Goal: Transaction & Acquisition: Subscribe to service/newsletter

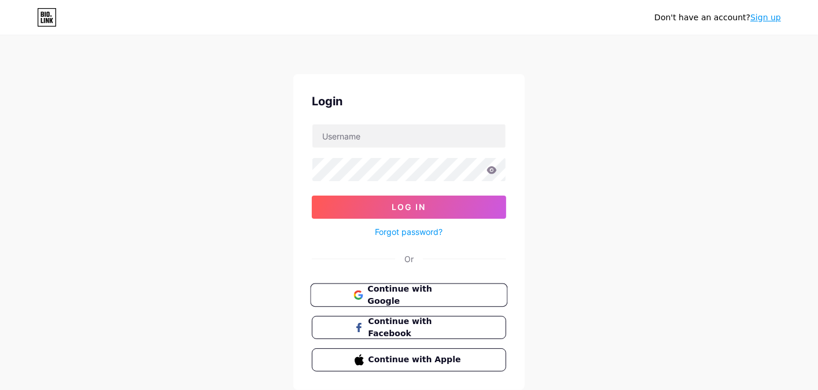
click at [371, 288] on span "Continue with Google" at bounding box center [416, 295] width 97 height 25
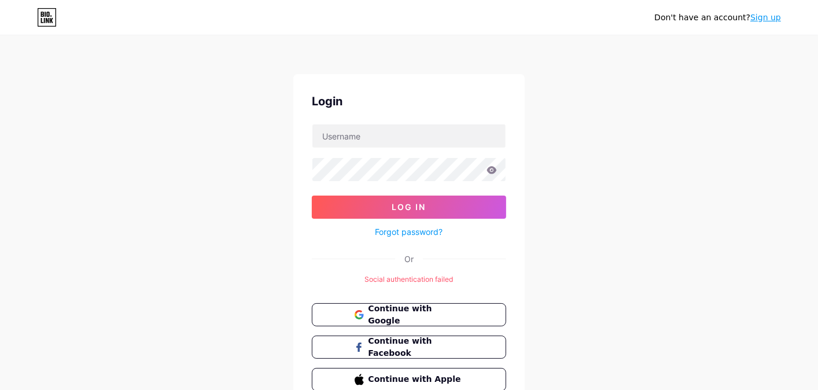
click at [774, 18] on link "Sign up" at bounding box center [766, 17] width 31 height 9
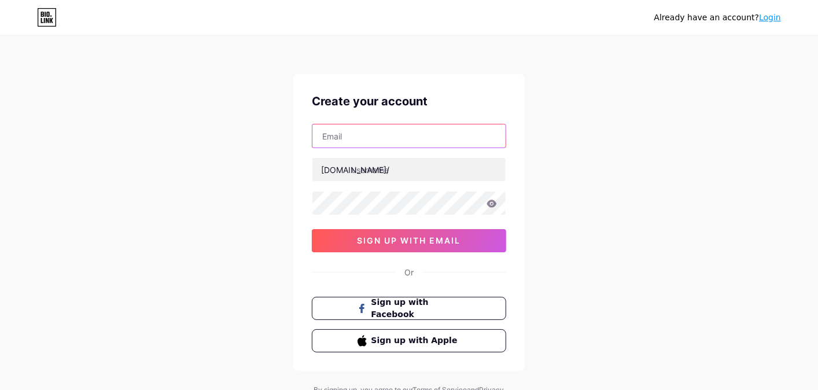
click at [378, 140] on input "text" at bounding box center [409, 135] width 193 height 23
paste input "[EMAIL_ADDRESS][DOMAIN_NAME]"
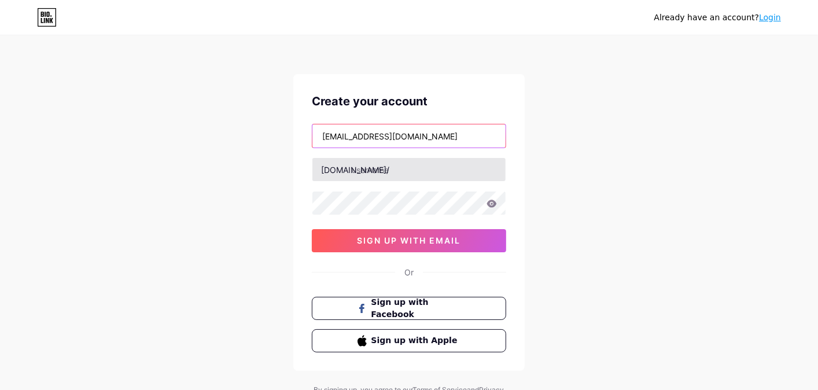
type input "[EMAIL_ADDRESS][DOMAIN_NAME]"
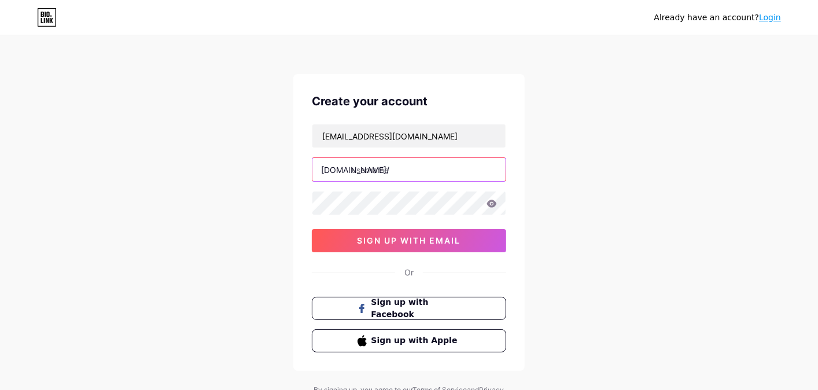
click at [399, 168] on input "text" at bounding box center [409, 169] width 193 height 23
paste input "datarecovee"
type input "datarecovee"
